Goal: Task Accomplishment & Management: Complete application form

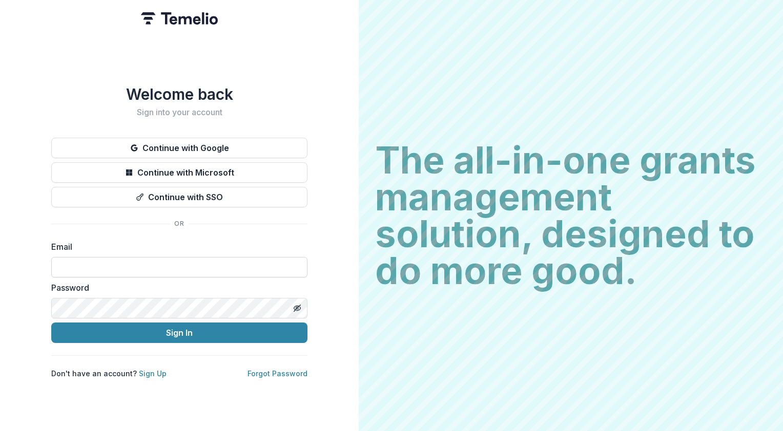
click at [94, 259] on input at bounding box center [179, 267] width 256 height 20
type input "**********"
click at [279, 370] on link "Forgot Password" at bounding box center [277, 373] width 60 height 9
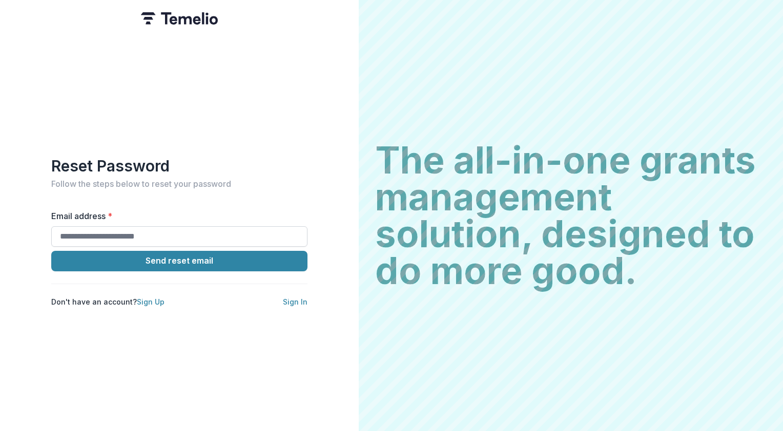
click at [85, 235] on input "Email address *" at bounding box center [179, 236] width 256 height 20
type input "**********"
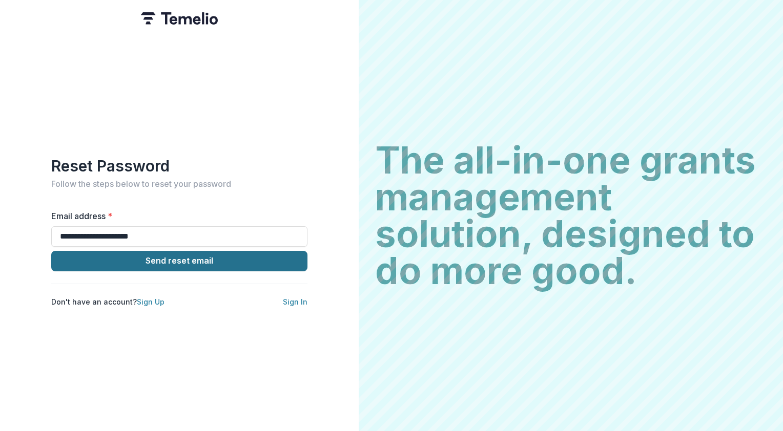
click at [196, 259] on button "Send reset email" at bounding box center [179, 261] width 256 height 20
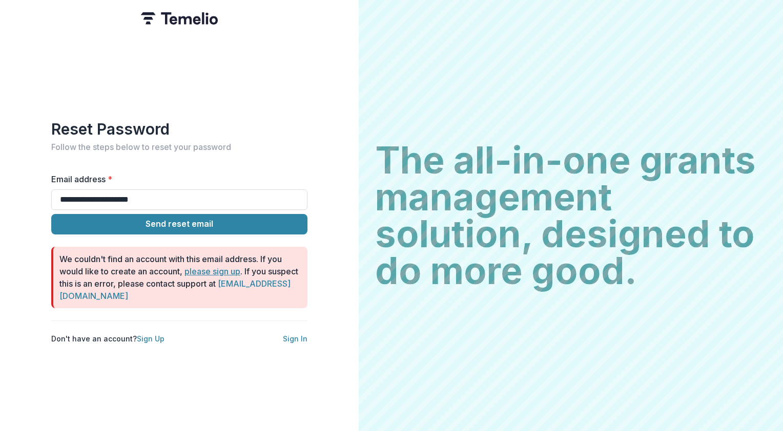
click at [203, 267] on link "please sign up" at bounding box center [212, 271] width 56 height 10
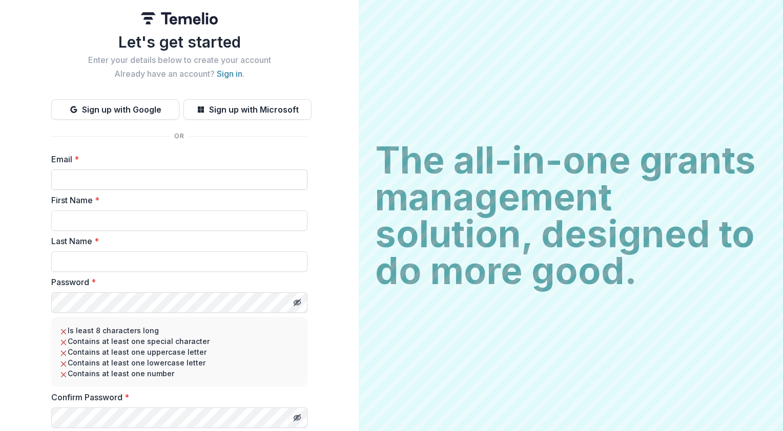
click at [69, 178] on input "Email *" at bounding box center [179, 180] width 256 height 20
type input "**********"
type input "********"
drag, startPoint x: 123, startPoint y: 221, endPoint x: 82, endPoint y: 216, distance: 41.4
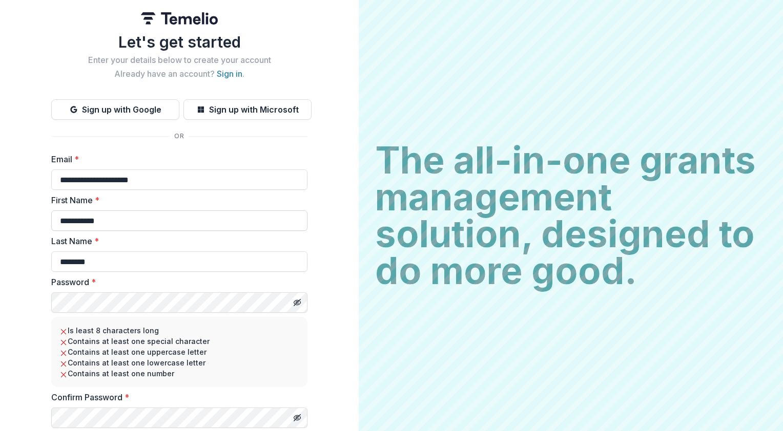
click at [86, 218] on input "**********" at bounding box center [179, 221] width 256 height 20
type input "****"
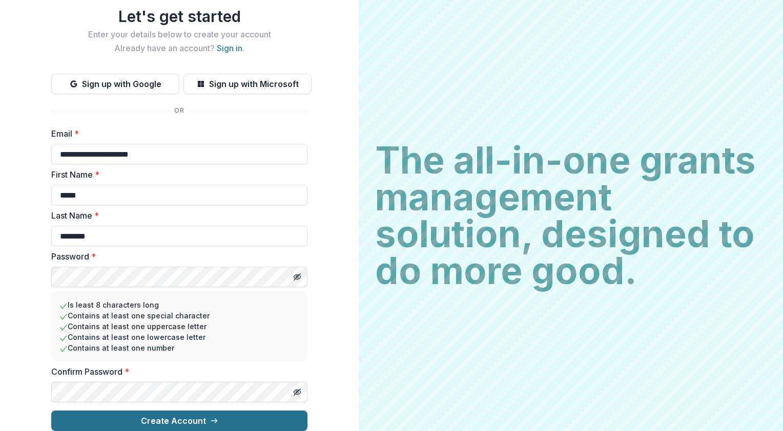
click at [168, 413] on button "Create Account" at bounding box center [179, 421] width 256 height 20
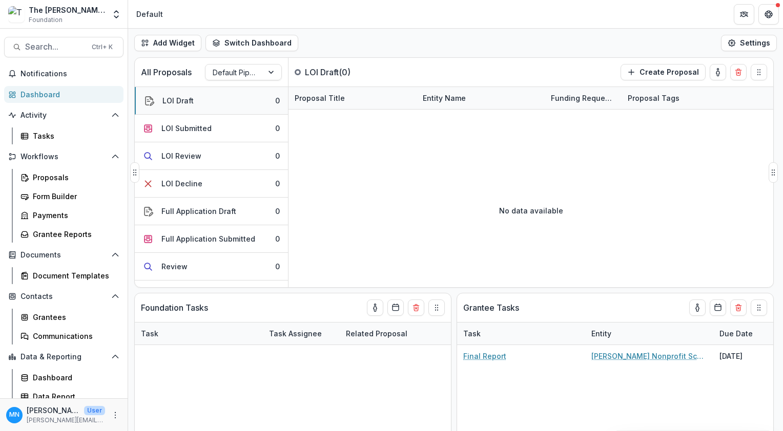
click at [176, 101] on div "LOI Draft" at bounding box center [177, 100] width 31 height 11
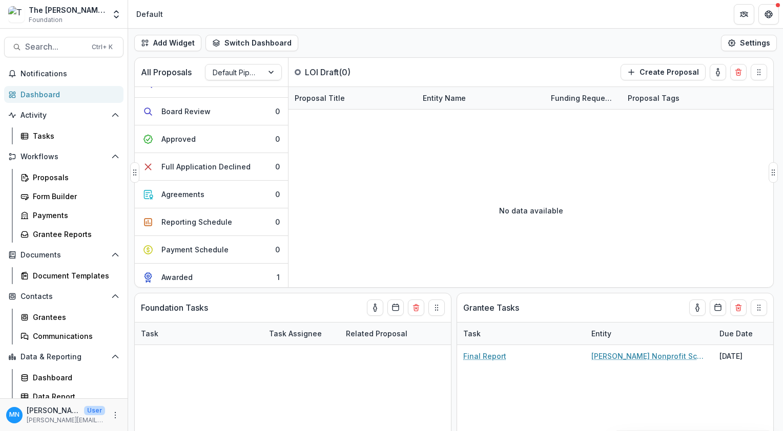
scroll to position [184, 0]
click at [174, 276] on div "Awarded" at bounding box center [176, 275] width 31 height 11
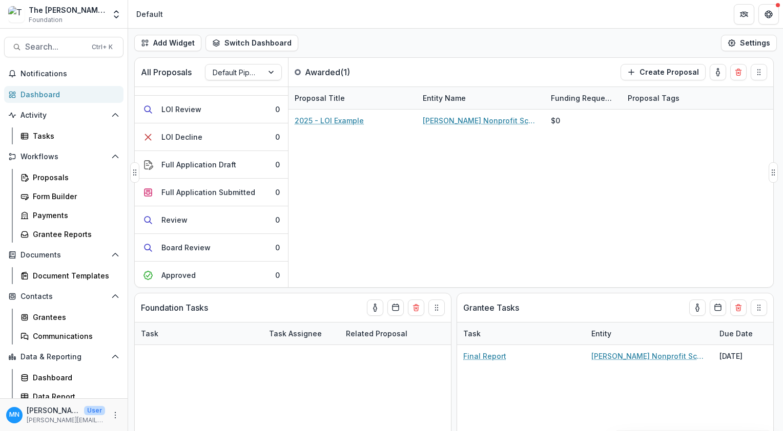
scroll to position [0, 0]
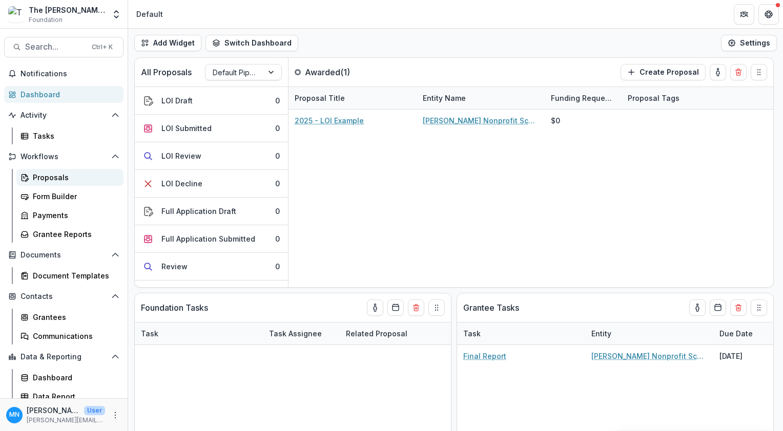
click at [64, 177] on div "Proposals" at bounding box center [74, 177] width 82 height 11
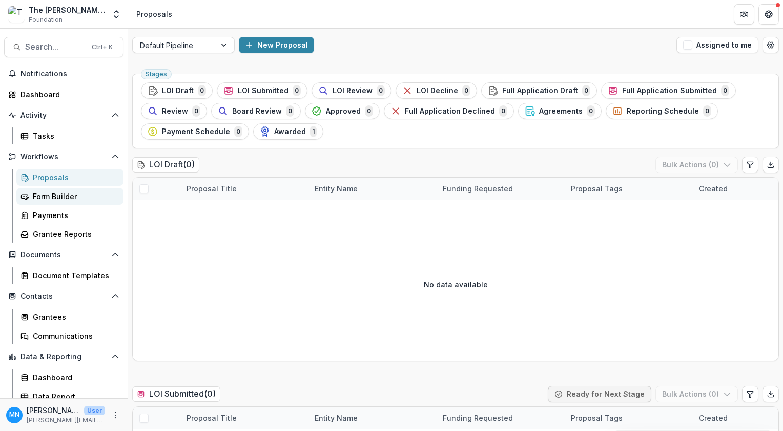
click at [44, 195] on div "Form Builder" at bounding box center [74, 196] width 82 height 11
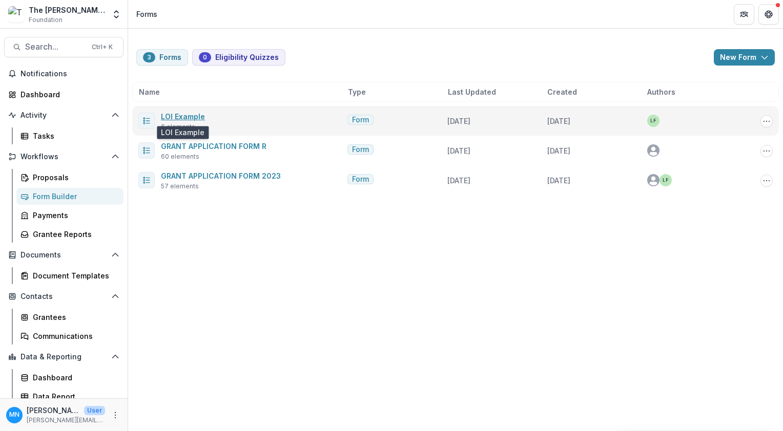
click at [185, 116] on link "LOI Example" at bounding box center [183, 116] width 44 height 9
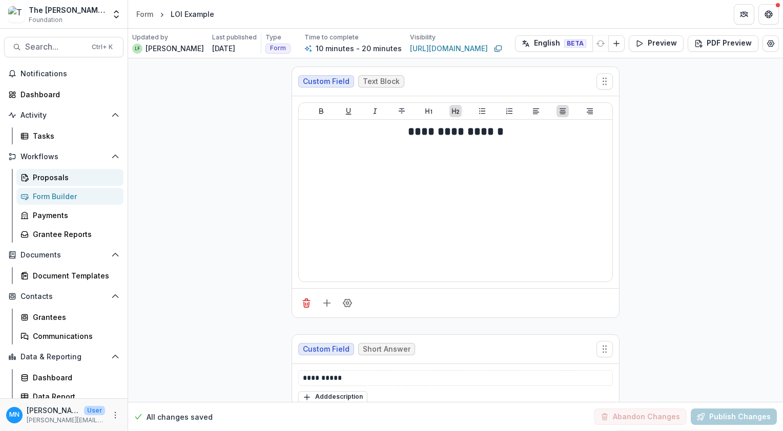
click at [53, 176] on div "Proposals" at bounding box center [74, 177] width 82 height 11
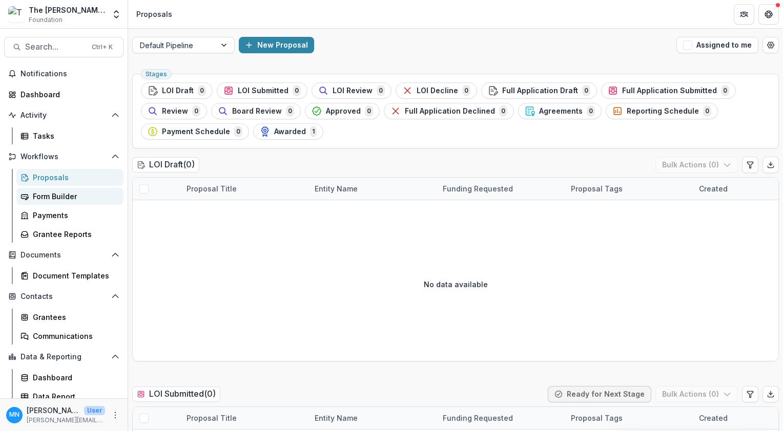
click at [58, 195] on div "Form Builder" at bounding box center [74, 196] width 82 height 11
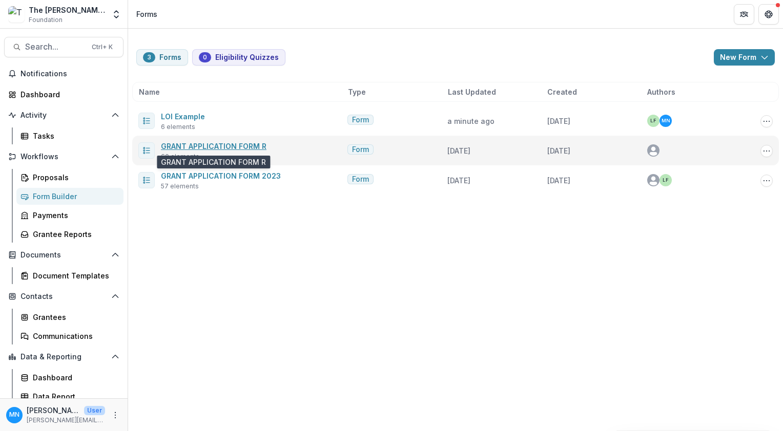
click at [225, 144] on link "GRANT APPLICATION FORM R" at bounding box center [214, 146] width 106 height 9
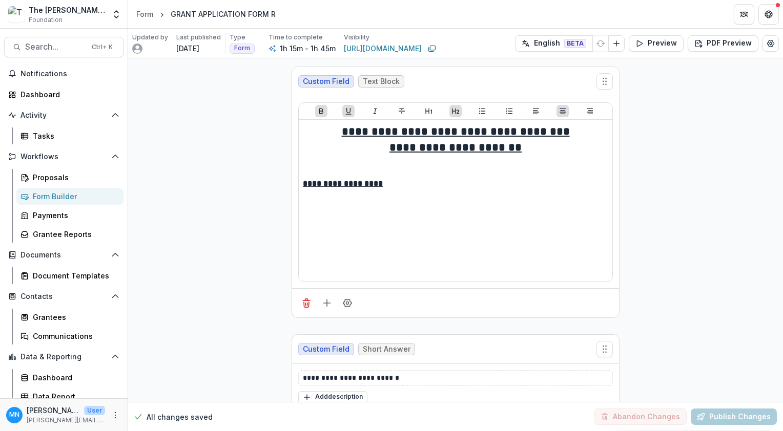
click at [60, 196] on div "Form Builder" at bounding box center [74, 196] width 82 height 11
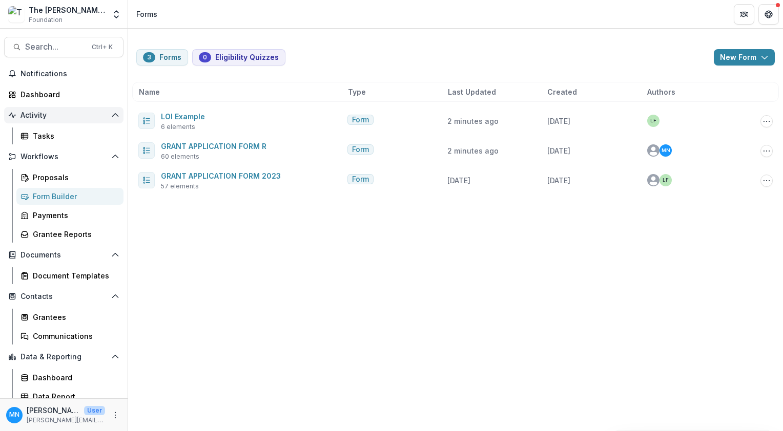
click at [111, 114] on icon "Open Activity" at bounding box center [115, 115] width 8 height 8
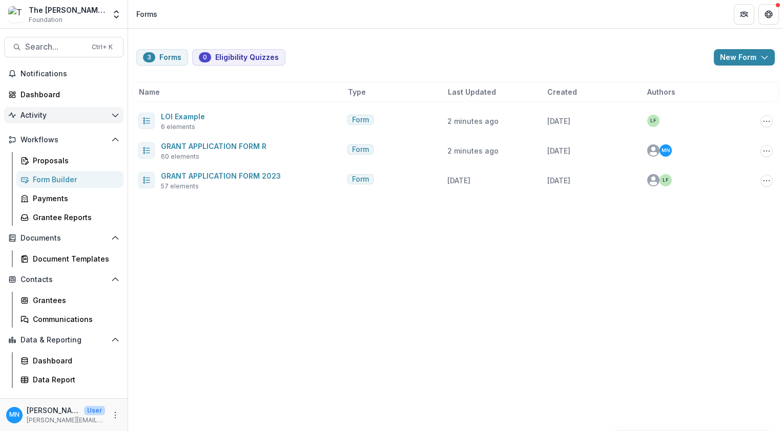
click at [117, 119] on icon "Open Activity" at bounding box center [115, 115] width 8 height 8
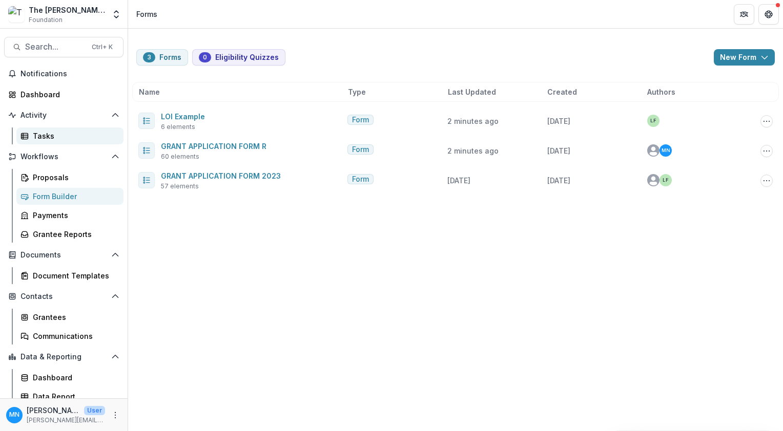
click at [43, 134] on div "Tasks" at bounding box center [74, 136] width 82 height 11
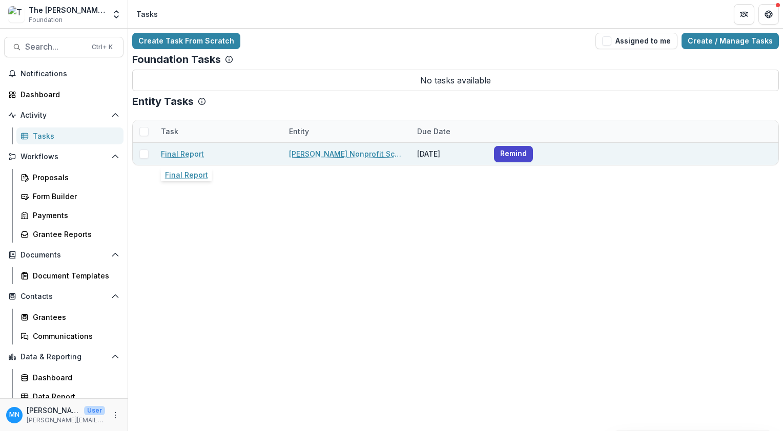
click at [189, 153] on link "Final Report" at bounding box center [182, 154] width 43 height 11
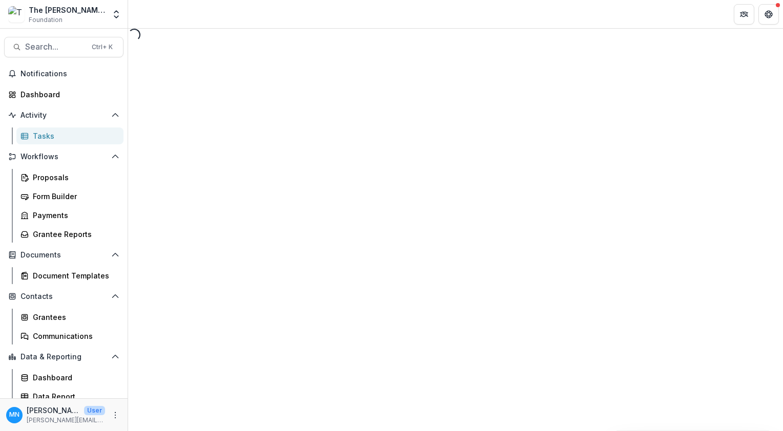
select select "********"
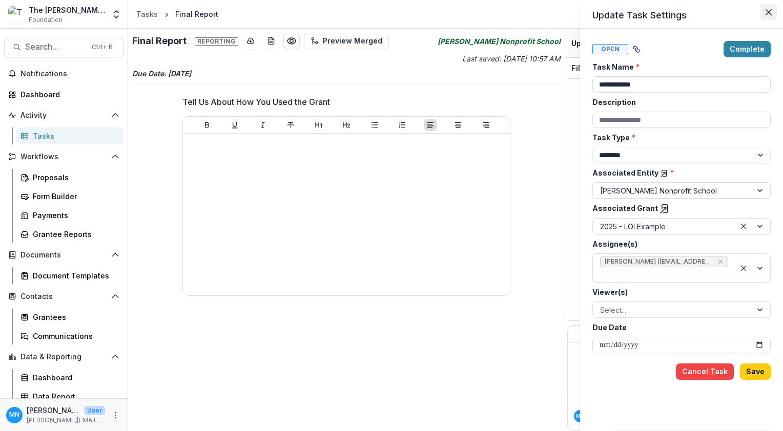
click at [767, 11] on icon "Close" at bounding box center [768, 12] width 6 height 6
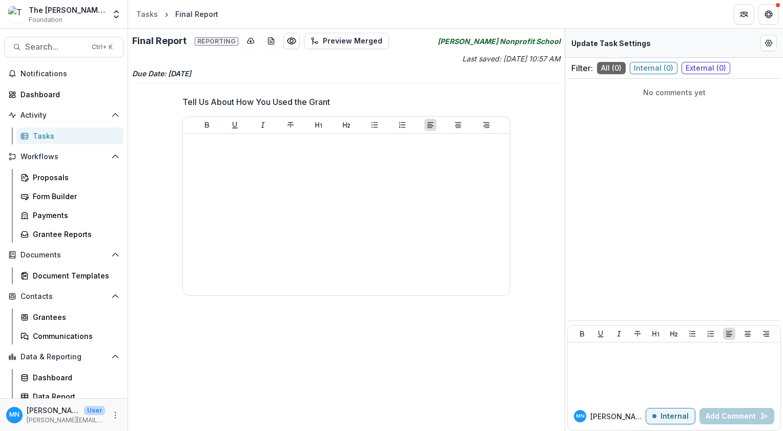
click at [39, 134] on div "Tasks" at bounding box center [74, 136] width 82 height 11
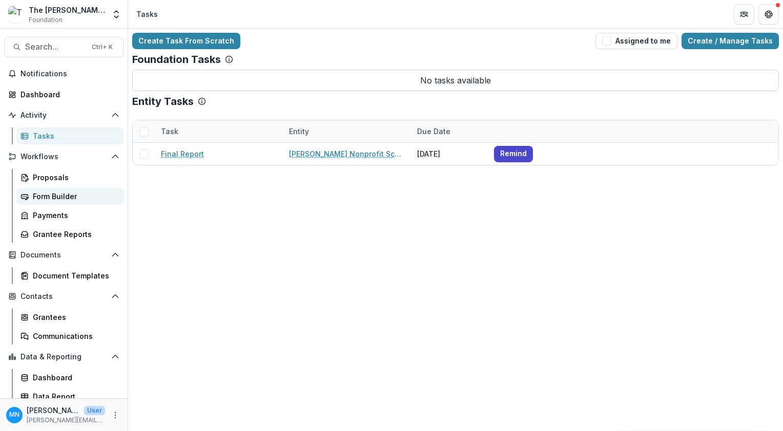
click at [37, 194] on div "Form Builder" at bounding box center [74, 196] width 82 height 11
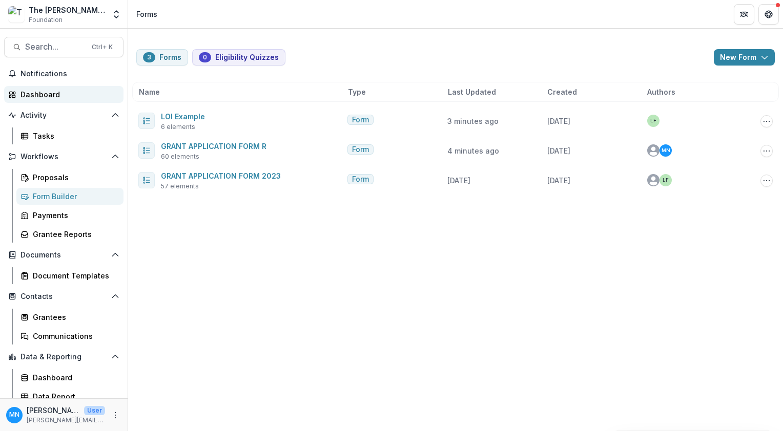
click at [38, 93] on div "Dashboard" at bounding box center [67, 94] width 95 height 11
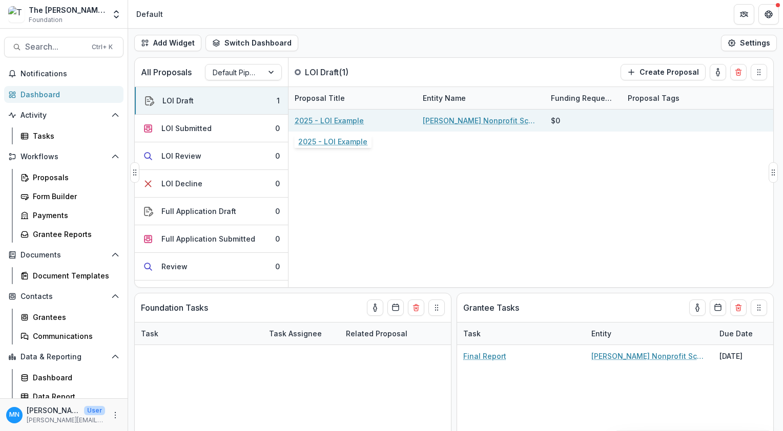
click at [339, 118] on link "2025 - LOI Example" at bounding box center [329, 120] width 69 height 11
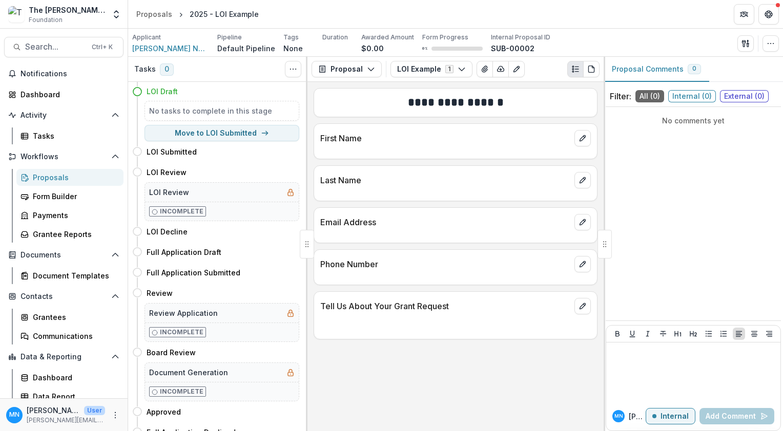
click at [379, 149] on div at bounding box center [455, 150] width 283 height 6
click at [692, 98] on span "Internal ( 0 )" at bounding box center [692, 96] width 48 height 12
click at [637, 126] on div "No comments yet" at bounding box center [693, 120] width 175 height 19
click at [656, 139] on div "No comments yet" at bounding box center [693, 213] width 175 height 205
drag, startPoint x: 656, startPoint y: 139, endPoint x: 649, endPoint y: 139, distance: 7.2
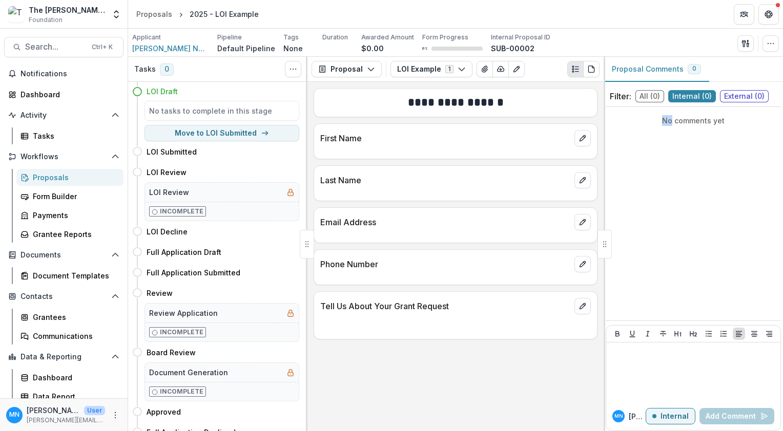
click at [649, 139] on div "No comments yet" at bounding box center [693, 213] width 175 height 205
drag, startPoint x: 649, startPoint y: 139, endPoint x: 631, endPoint y: 138, distance: 17.5
click at [631, 138] on div "No comments yet" at bounding box center [693, 213] width 175 height 205
click at [679, 126] on p "No comments yet" at bounding box center [693, 120] width 167 height 11
click at [728, 119] on p "No comments yet" at bounding box center [693, 120] width 167 height 11
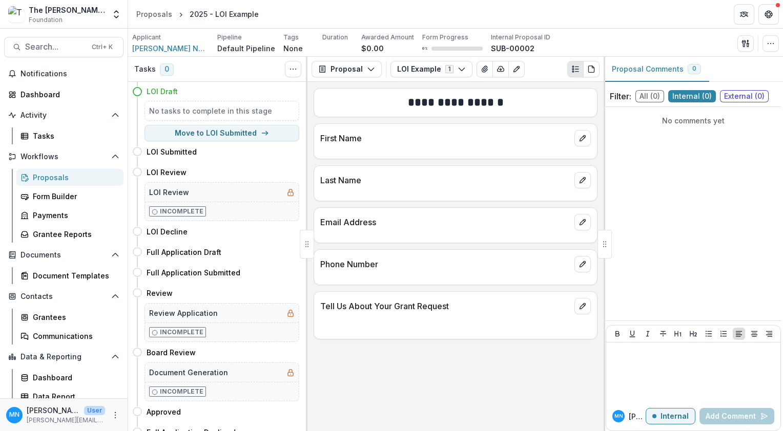
click at [650, 68] on button "Proposal Comments 0" at bounding box center [656, 69] width 106 height 25
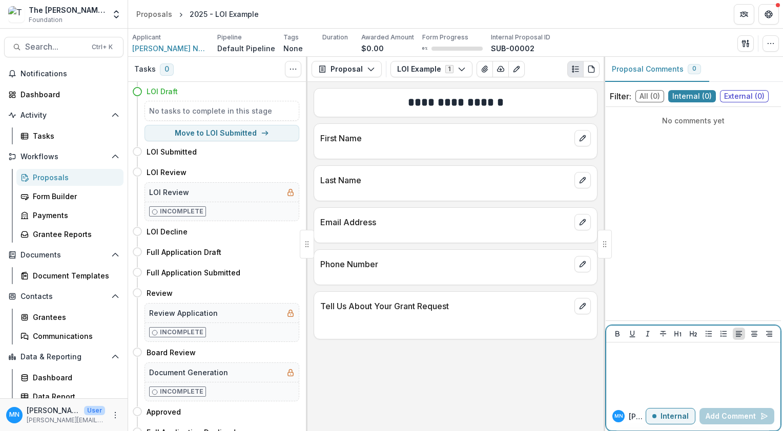
click at [671, 416] on p "Internal" at bounding box center [674, 416] width 28 height 9
click at [629, 370] on div at bounding box center [693, 372] width 166 height 51
click at [670, 415] on p "External" at bounding box center [674, 416] width 30 height 9
click at [618, 358] on p at bounding box center [693, 352] width 166 height 11
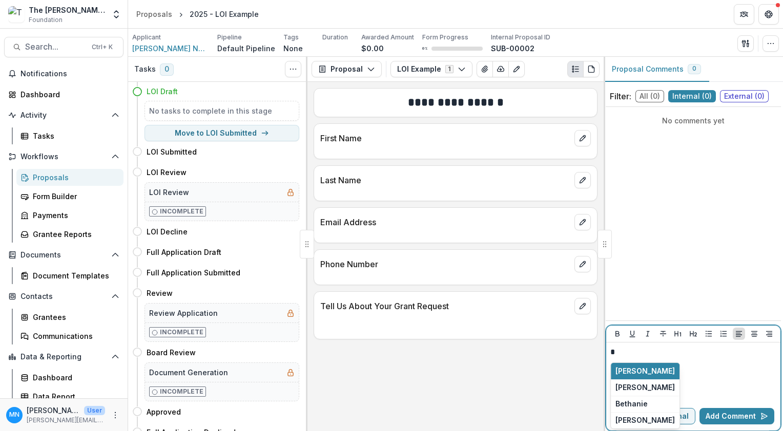
click at [707, 379] on div "*" at bounding box center [693, 372] width 166 height 51
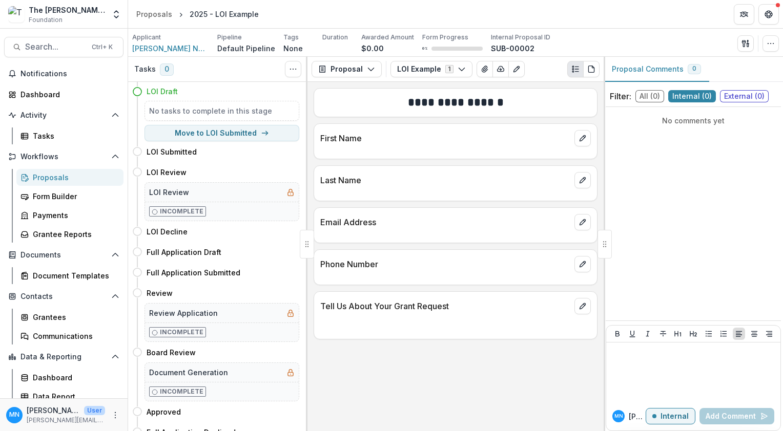
click at [725, 266] on div "No comments yet" at bounding box center [693, 213] width 175 height 205
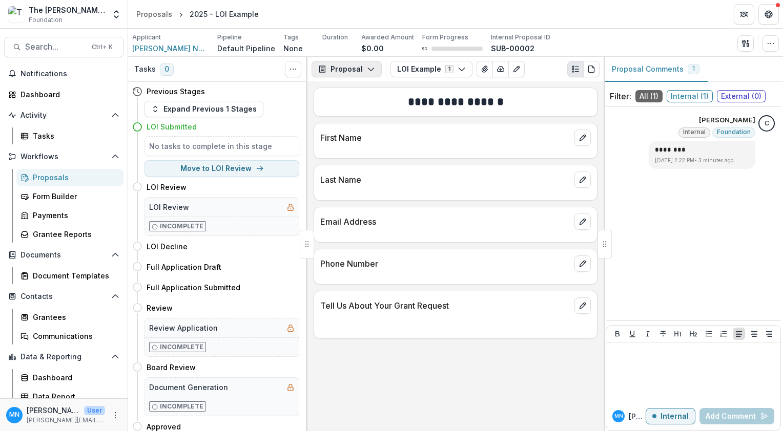
click at [372, 69] on icon "button" at bounding box center [371, 69] width 8 height 8
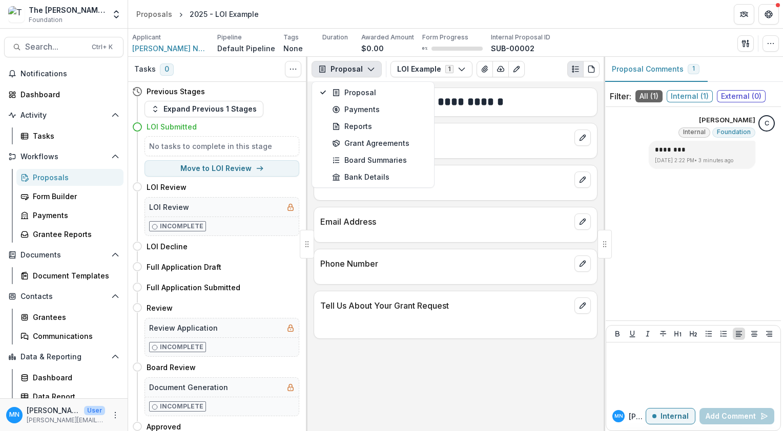
click at [372, 69] on icon "button" at bounding box center [371, 69] width 8 height 8
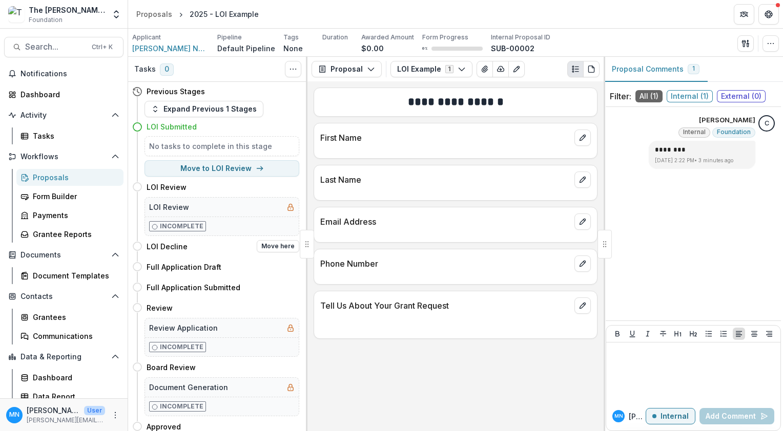
click at [137, 244] on icon at bounding box center [137, 246] width 10 height 10
